Goal: Transaction & Acquisition: Purchase product/service

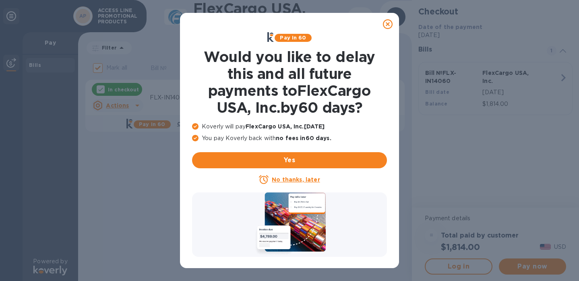
click at [395, 15] on div at bounding box center [387, 24] width 23 height 23
click at [386, 25] on icon at bounding box center [388, 24] width 10 height 10
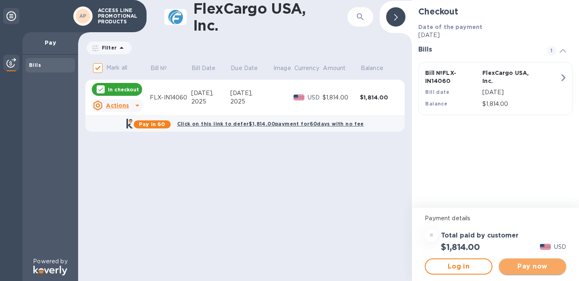
click at [525, 260] on button "Pay now" at bounding box center [532, 266] width 67 height 16
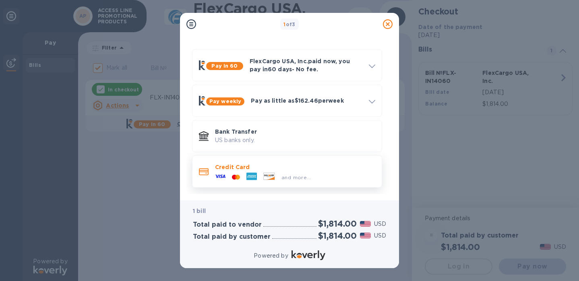
scroll to position [21, 0]
click at [314, 175] on div "and more..." at bounding box center [295, 176] width 160 height 9
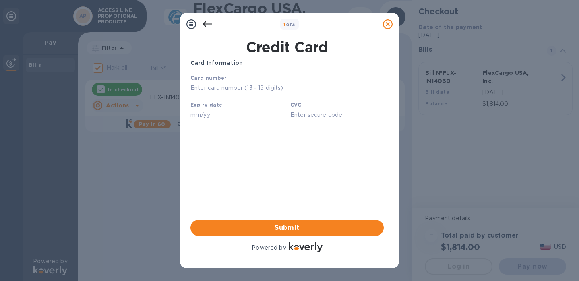
scroll to position [0, 0]
click at [211, 89] on input "text" at bounding box center [286, 88] width 193 height 12
paste input "[CREDIT_CARD_NUMBER]"
type input "[CREDIT_CARD_NUMBER]"
click at [223, 113] on input "text" at bounding box center [236, 115] width 93 height 12
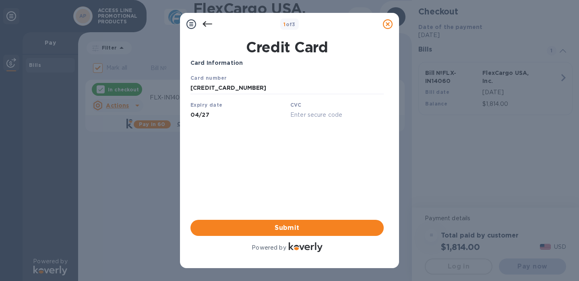
type input "04/27"
click at [311, 114] on input "text" at bounding box center [336, 115] width 93 height 12
type input "540"
click at [331, 162] on div "Card Information Your browser does not support iframes Submit Powered by" at bounding box center [286, 156] width 193 height 195
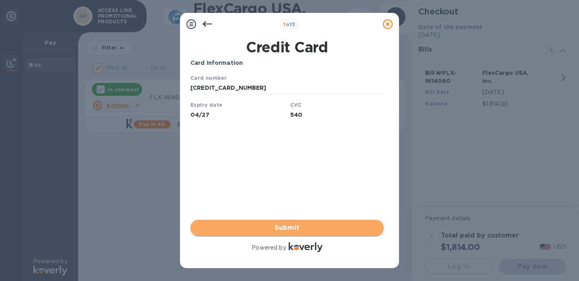
click at [298, 232] on span "Submit" at bounding box center [287, 228] width 180 height 10
click at [286, 227] on span "Submit" at bounding box center [287, 228] width 180 height 10
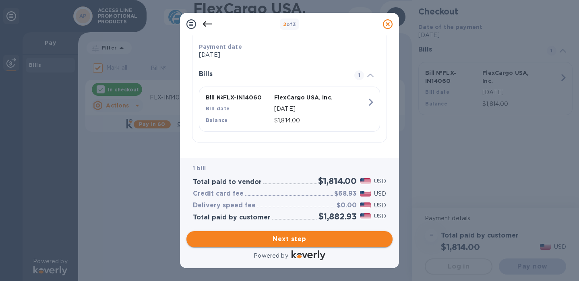
click at [304, 239] on span "Next step" at bounding box center [289, 239] width 193 height 10
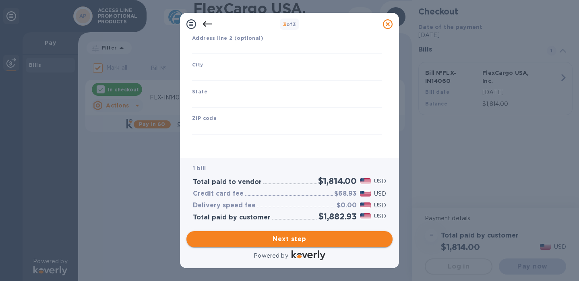
type input "[GEOGRAPHIC_DATA]"
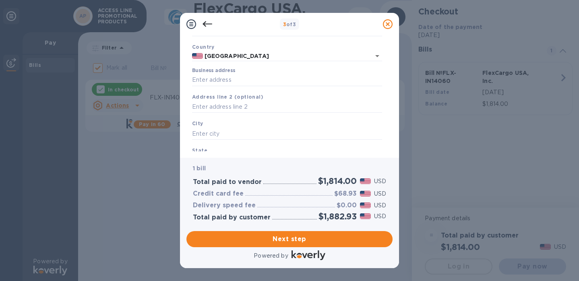
scroll to position [52, 0]
paste input "[STREET_ADDRESS]. Suite 304"
type input "[STREET_ADDRESS]"
type input "Orlando"
type input "FL"
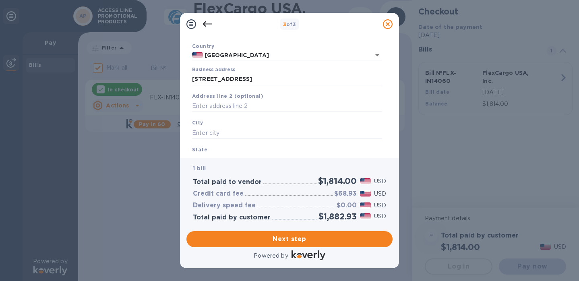
type input "32819"
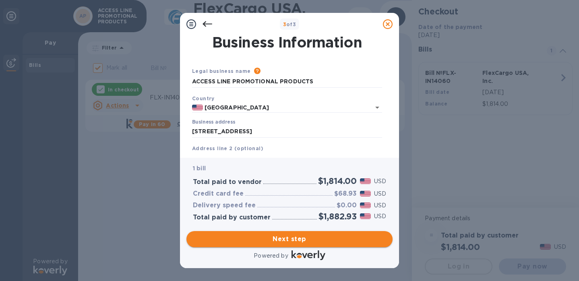
scroll to position [0, 0]
click at [258, 243] on span "Next step" at bounding box center [289, 239] width 193 height 10
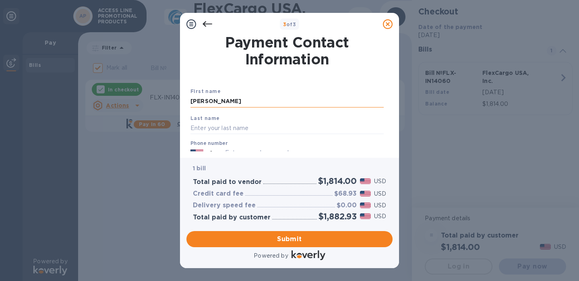
type input "[PERSON_NAME]"
type input "M"
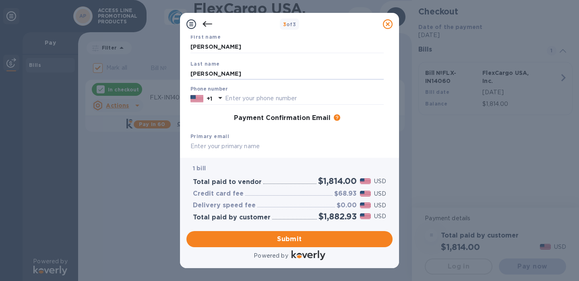
scroll to position [58, 0]
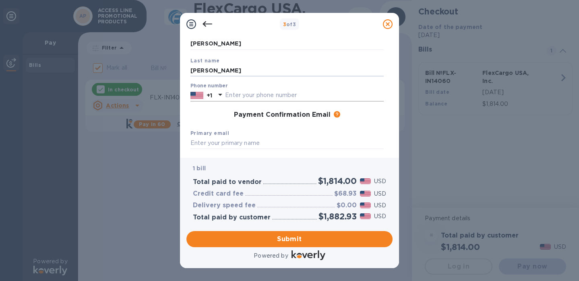
type input "[PERSON_NAME]"
type input "3"
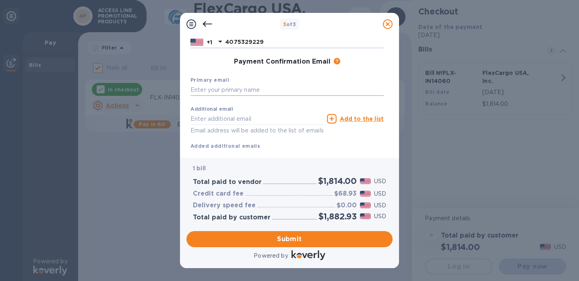
type input "4075329229"
type input "s"
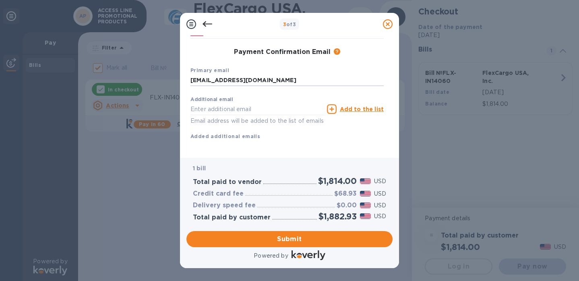
scroll to position [0, 0]
type input "[EMAIL_ADDRESS][DOMAIN_NAME]"
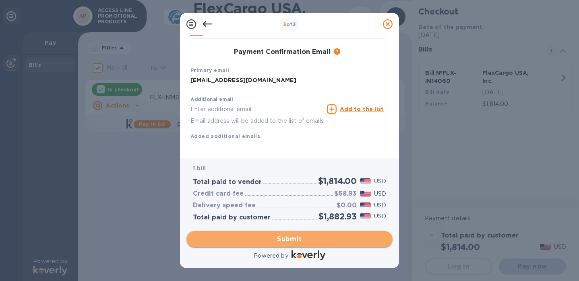
click at [286, 235] on span "Submit" at bounding box center [289, 239] width 193 height 10
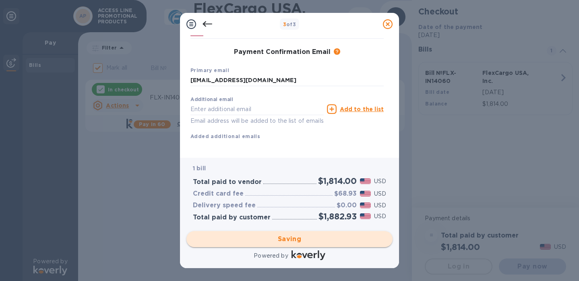
checkbox input "false"
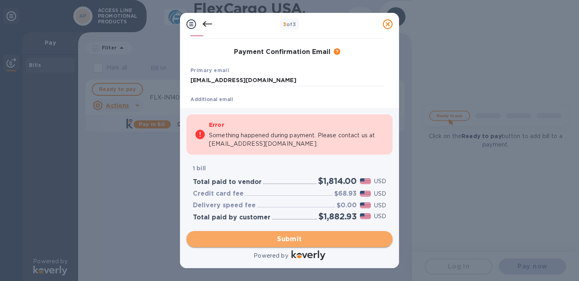
click at [289, 242] on span "Submit" at bounding box center [289, 239] width 193 height 10
